Goal: Transaction & Acquisition: Purchase product/service

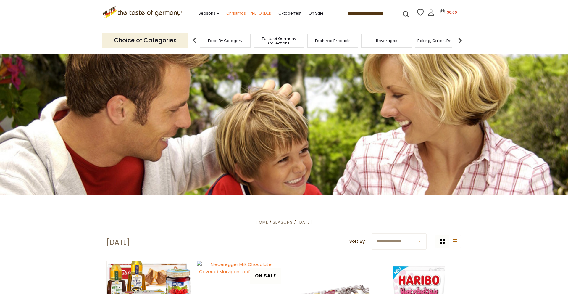
click at [230, 15] on link "Christmas - PRE-ORDER" at bounding box center [248, 13] width 45 height 7
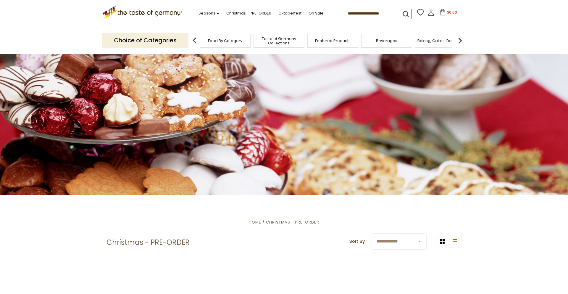
click at [87, 141] on div at bounding box center [284, 124] width 568 height 142
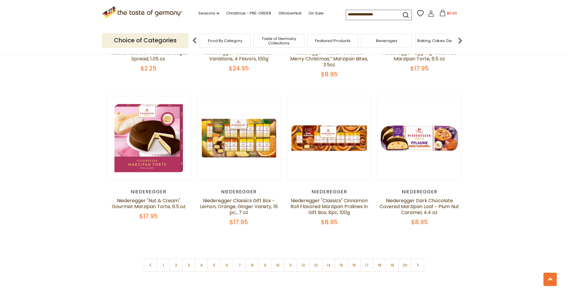
scroll to position [1349, 0]
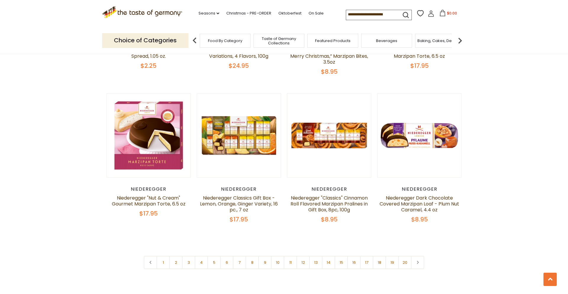
click at [270, 37] on span "Taste of Germany Collections" at bounding box center [278, 40] width 47 height 9
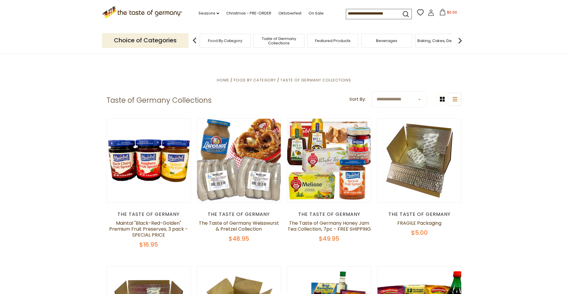
click at [402, 13] on icon "submit" at bounding box center [406, 14] width 8 height 8
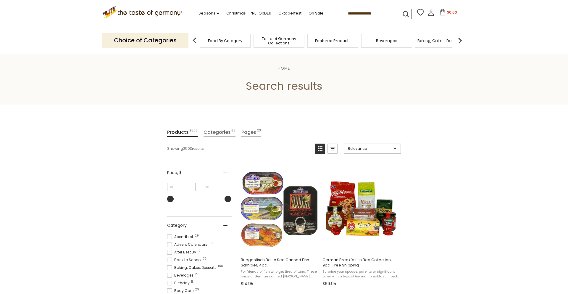
click at [402, 14] on icon "submit" at bounding box center [406, 14] width 8 height 8
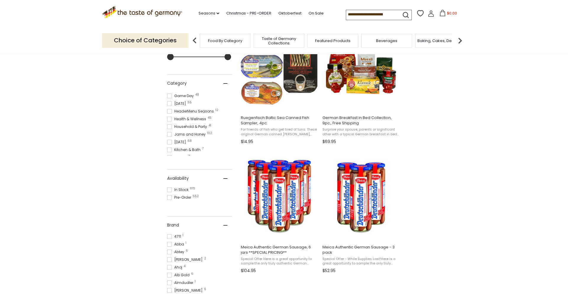
scroll to position [269, 0]
click at [346, 15] on input at bounding box center [371, 14] width 50 height 8
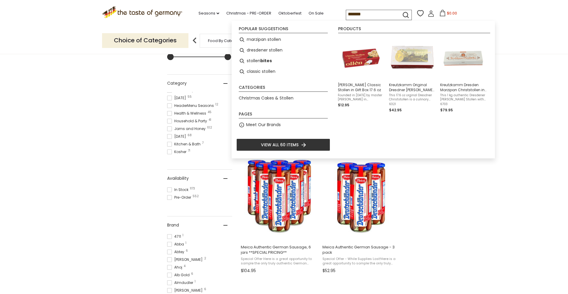
type input "*******"
click at [403, 15] on icon "submit" at bounding box center [405, 14] width 5 height 5
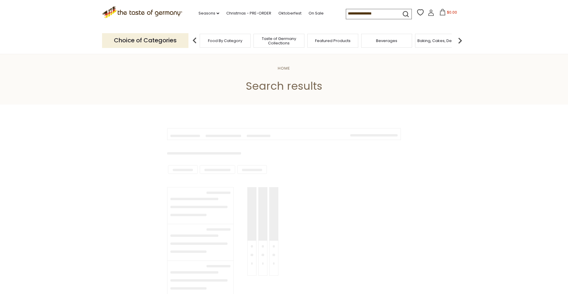
type input "*******"
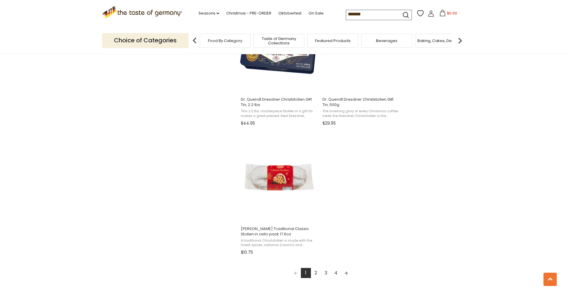
scroll to position [946, 0]
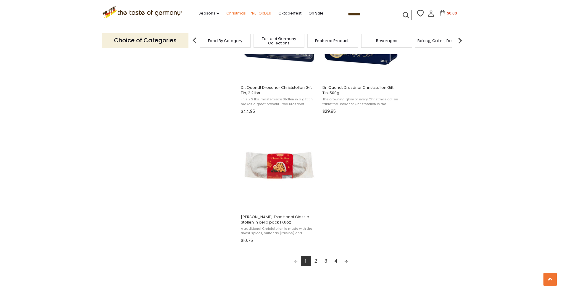
click at [238, 12] on link "Christmas - PRE-ORDER" at bounding box center [248, 13] width 45 height 7
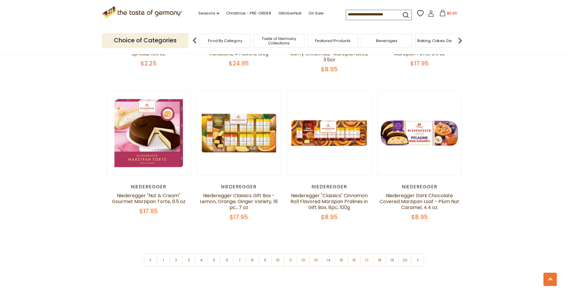
scroll to position [1361, 0]
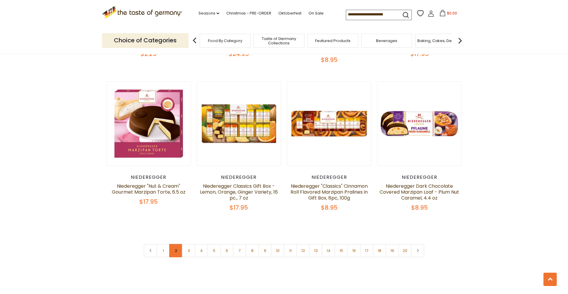
click at [176, 244] on link "2" at bounding box center [175, 250] width 13 height 13
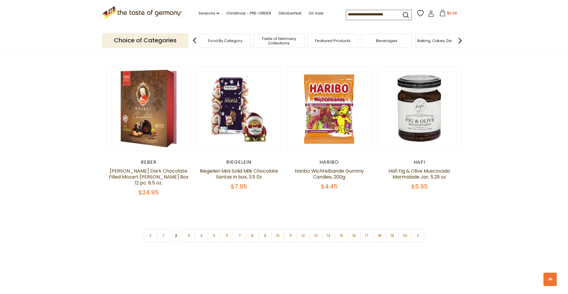
scroll to position [1381, 0]
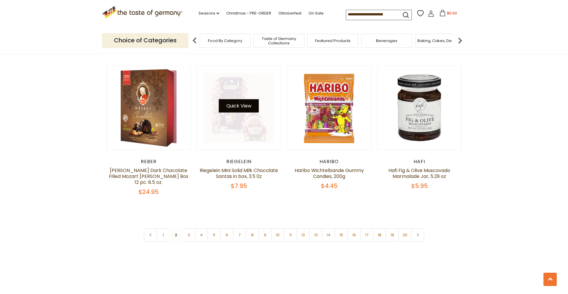
click at [234, 99] on button "Quick View" at bounding box center [239, 105] width 40 height 13
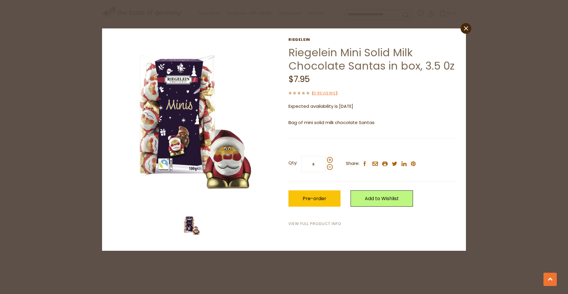
click at [310, 224] on link "View Full Product Info" at bounding box center [314, 224] width 53 height 6
